Goal: Ask a question

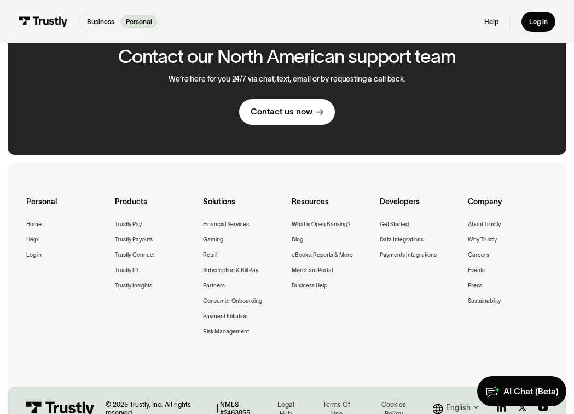
scroll to position [628, 0]
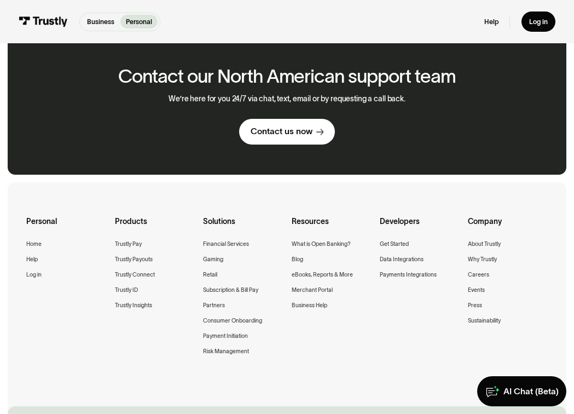
click at [299, 126] on div "Contact us now" at bounding box center [282, 131] width 62 height 11
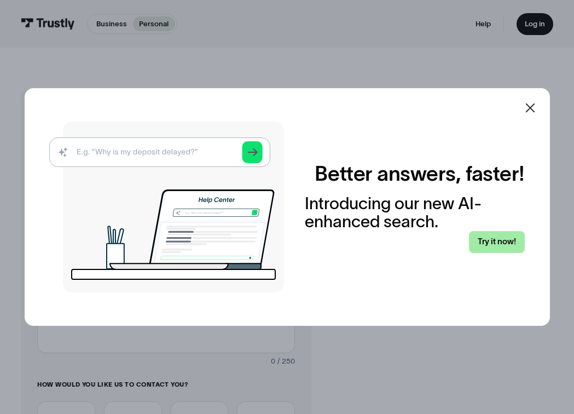
click at [502, 244] on link "Try it now!" at bounding box center [497, 242] width 56 height 22
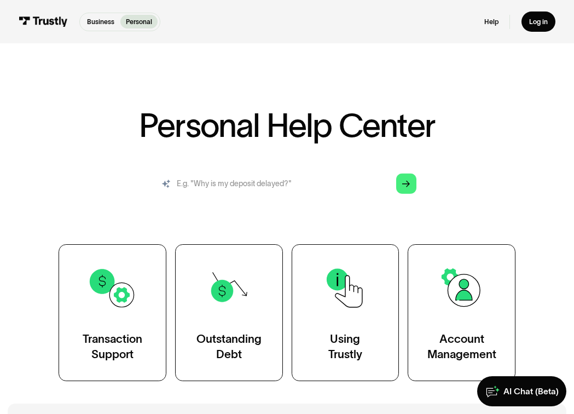
click at [227, 185] on input "search" at bounding box center [288, 184] width 274 height 30
click at [533, 396] on div "AI Chat (Beta)" at bounding box center [531, 391] width 55 height 11
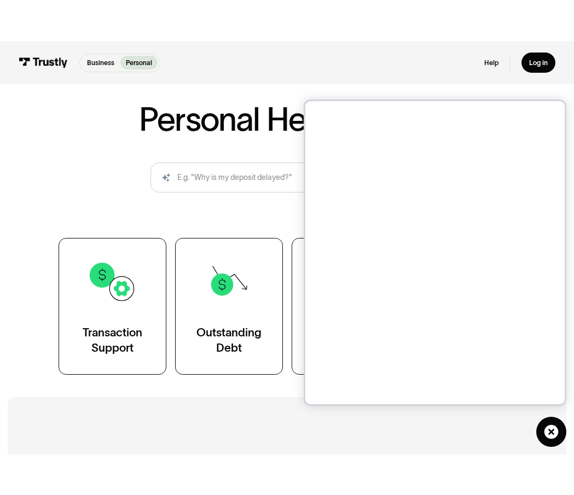
scroll to position [49, 0]
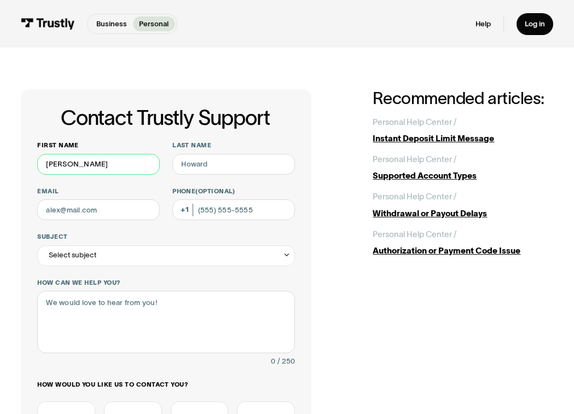
type input "Rob"
type input "Buckingham"
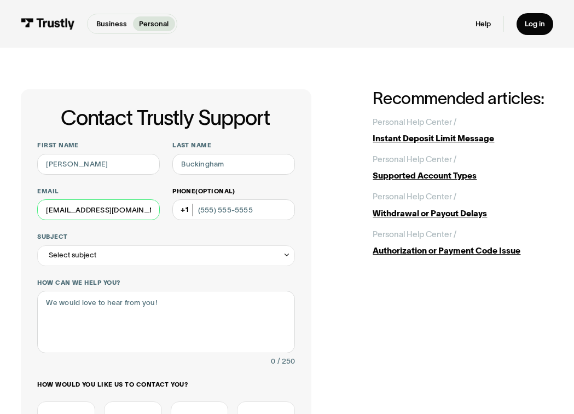
type input "rbuck2831@gmail.com"
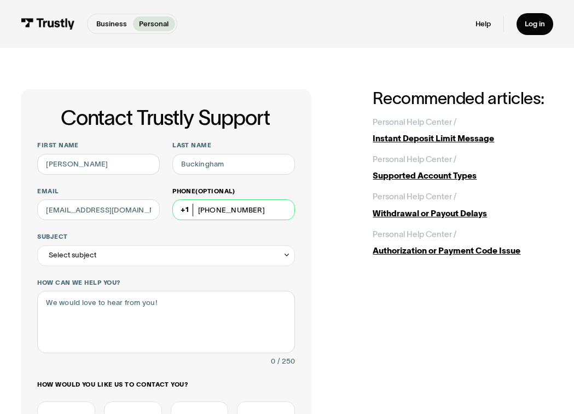
type input "(503) 927-5409"
click at [206, 261] on div "Select subject" at bounding box center [166, 255] width 258 height 21
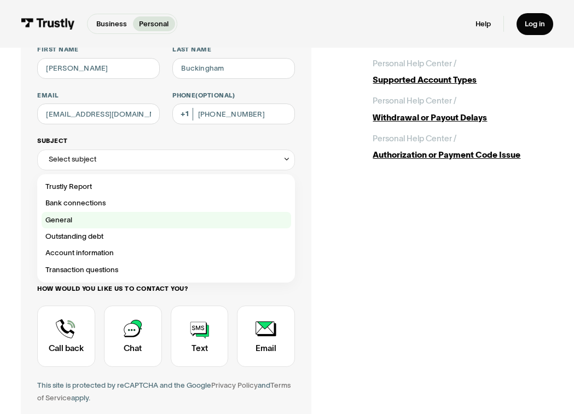
scroll to position [98, 0]
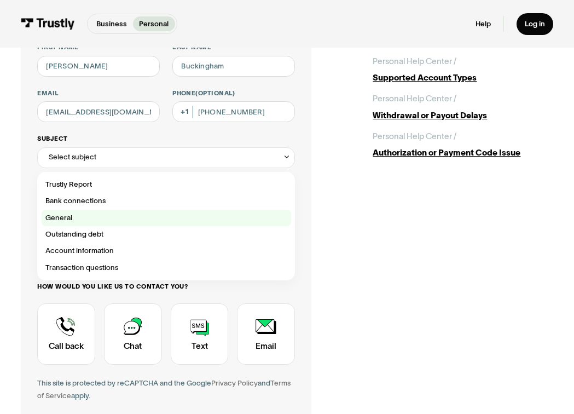
click at [55, 217] on div "Contact Trustly Support" at bounding box center [167, 218] width 250 height 16
type input "*******"
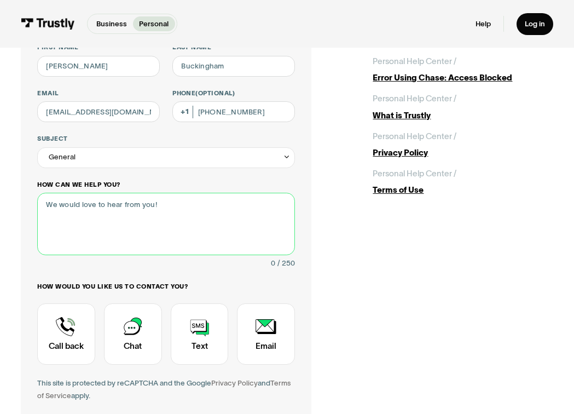
click at [54, 199] on textarea "How can we help you?" at bounding box center [166, 224] width 258 height 62
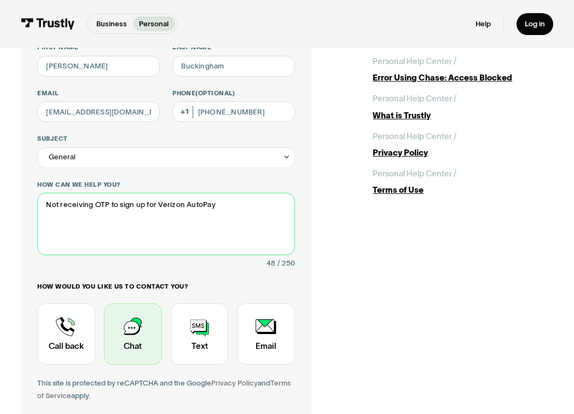
type textarea "Not receiving OTP to sign up for Verizon AutoPay"
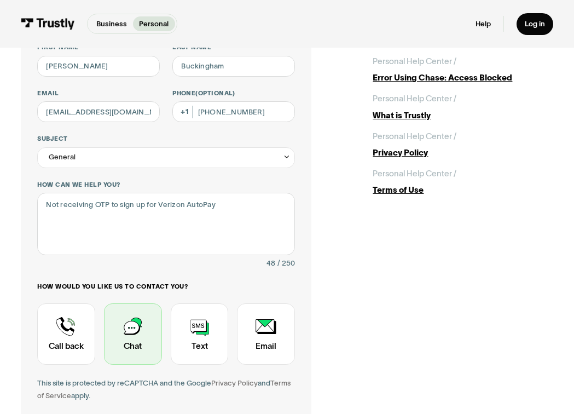
click at [149, 330] on div "Contact Trustly Support" at bounding box center [133, 333] width 58 height 61
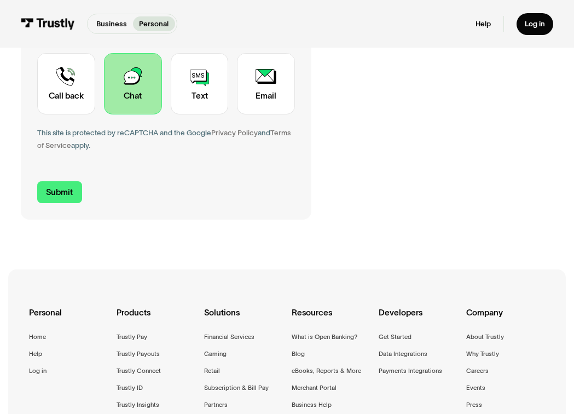
scroll to position [346, 0]
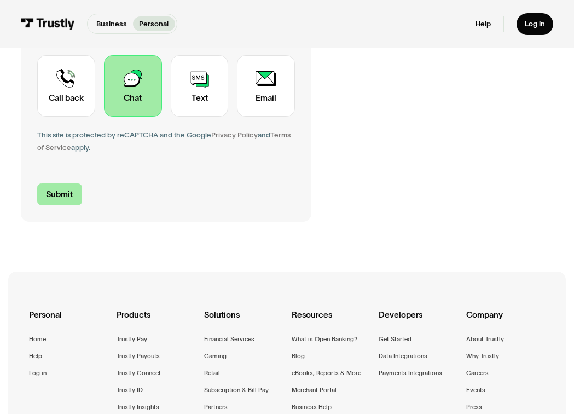
click at [60, 189] on input "Submit" at bounding box center [59, 194] width 44 height 22
type input "+15039275409"
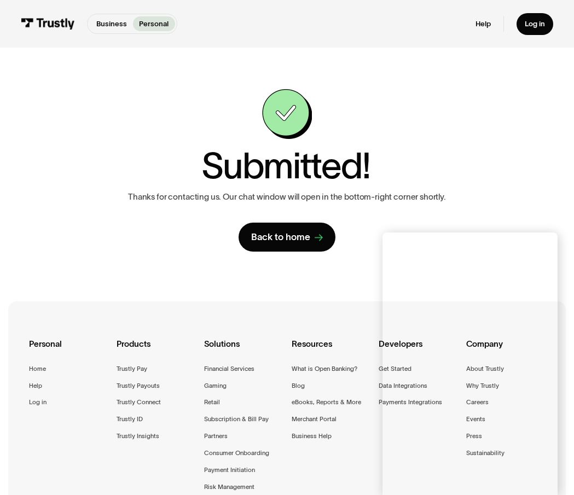
scroll to position [142, 0]
